Goal: Find specific page/section: Find specific page/section

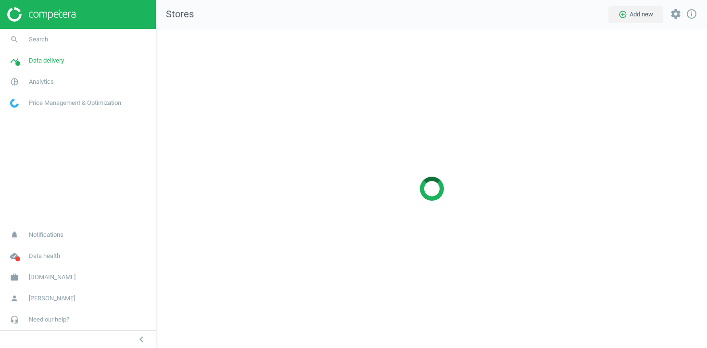
scroll to position [319, 551]
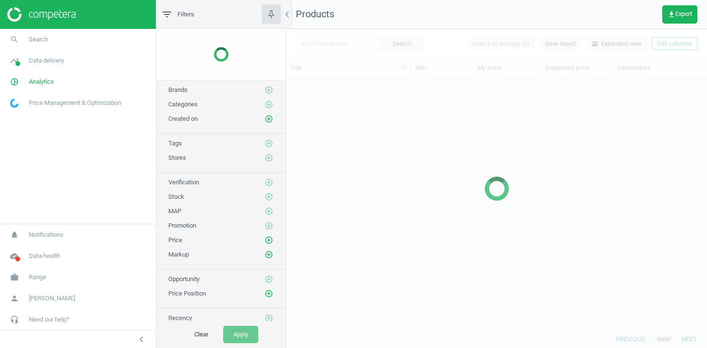
scroll to position [252, 421]
